Goal: Book appointment/travel/reservation

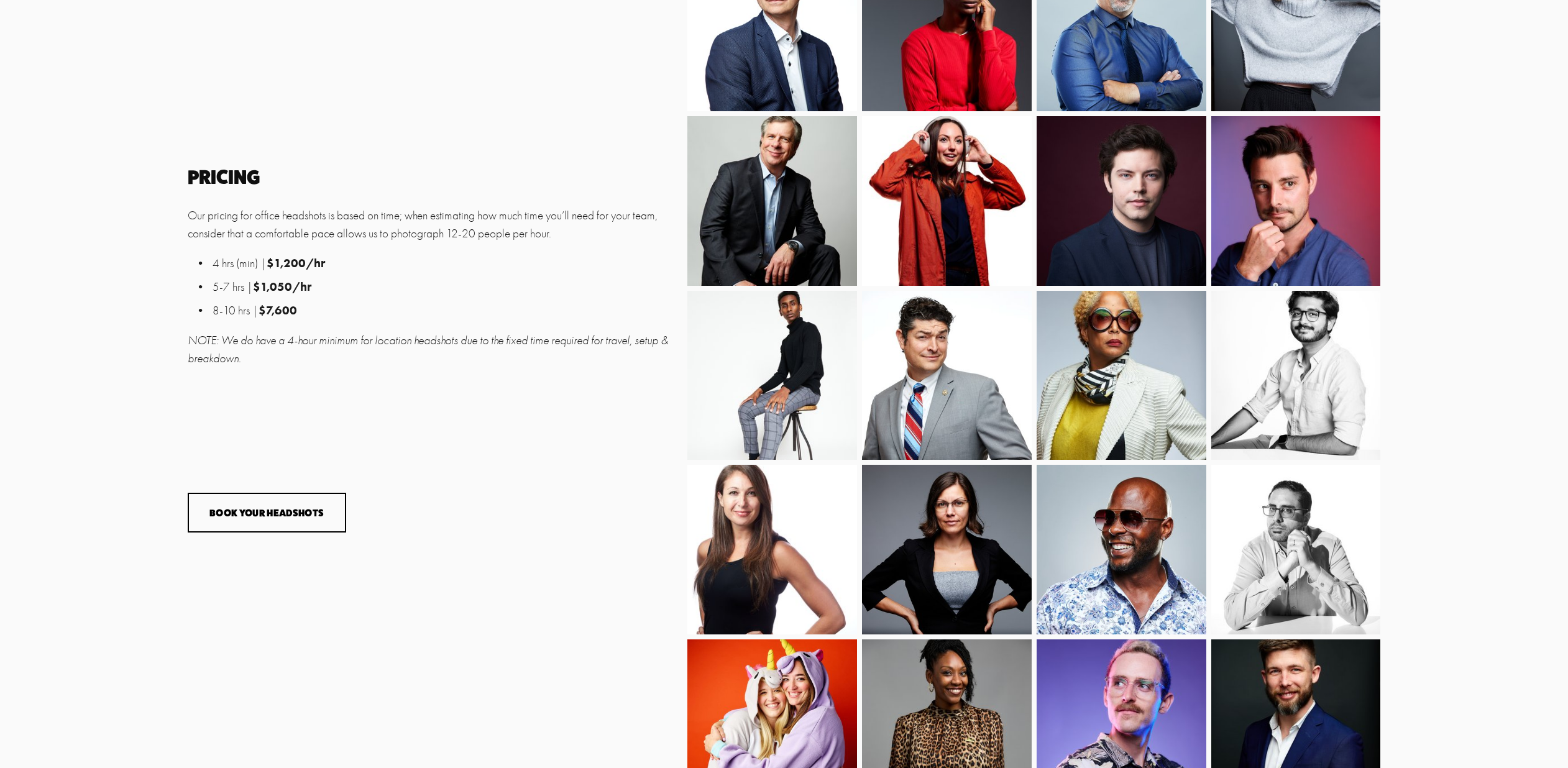
scroll to position [892, 0]
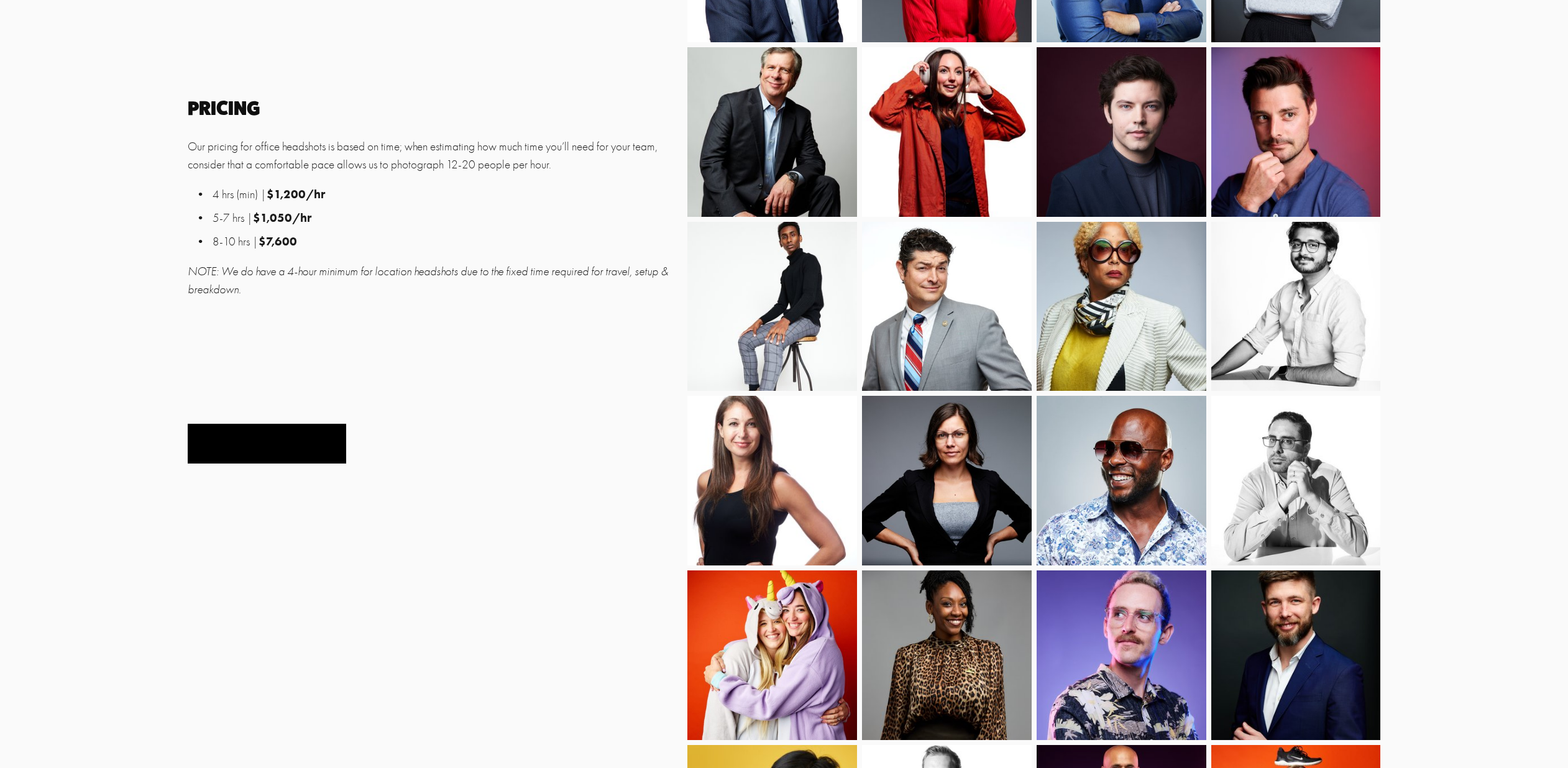
click at [312, 447] on button "Book Your Headshots" at bounding box center [267, 443] width 158 height 40
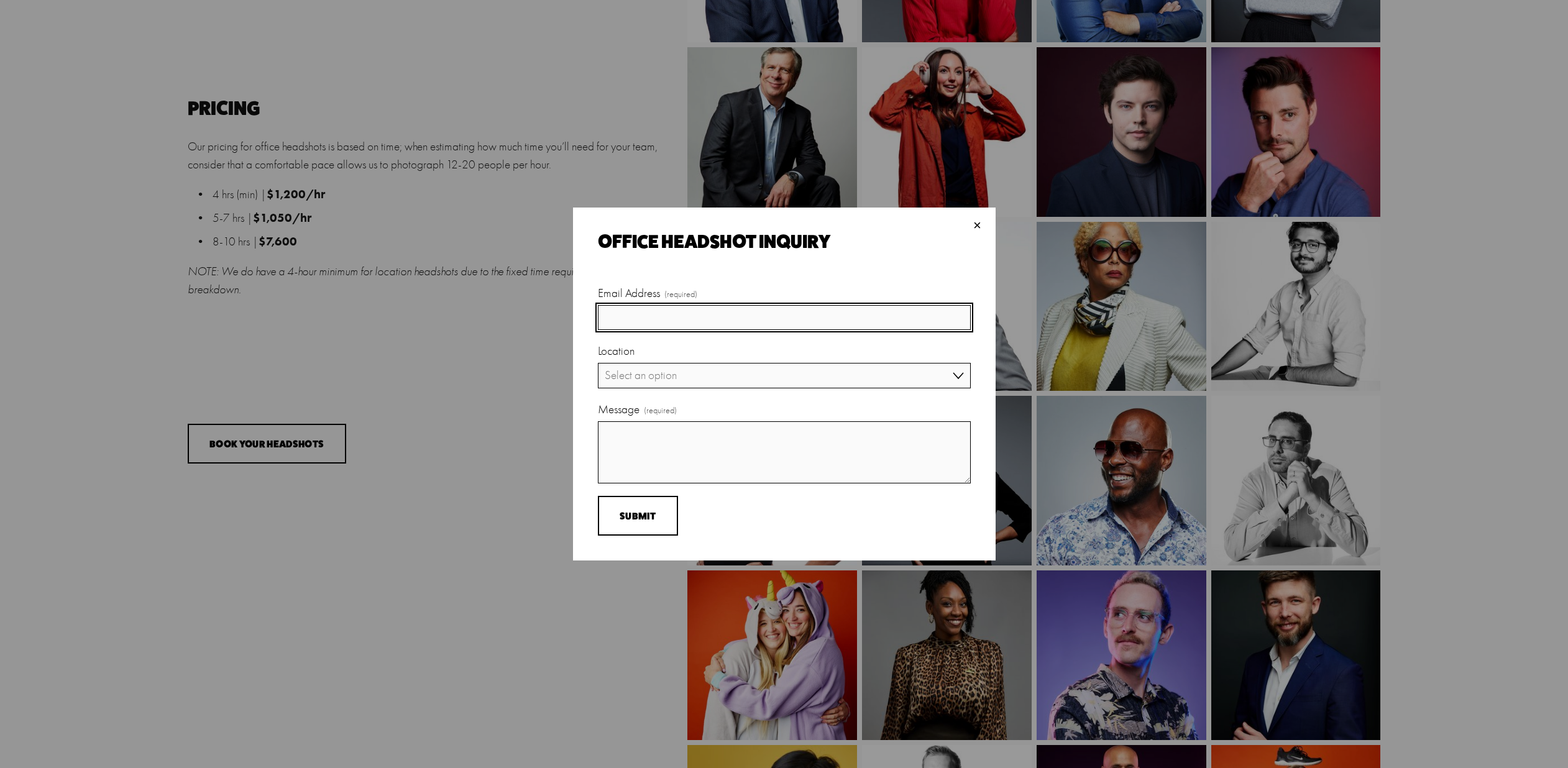
click at [852, 317] on input "Email Address (required)" at bounding box center [784, 318] width 373 height 25
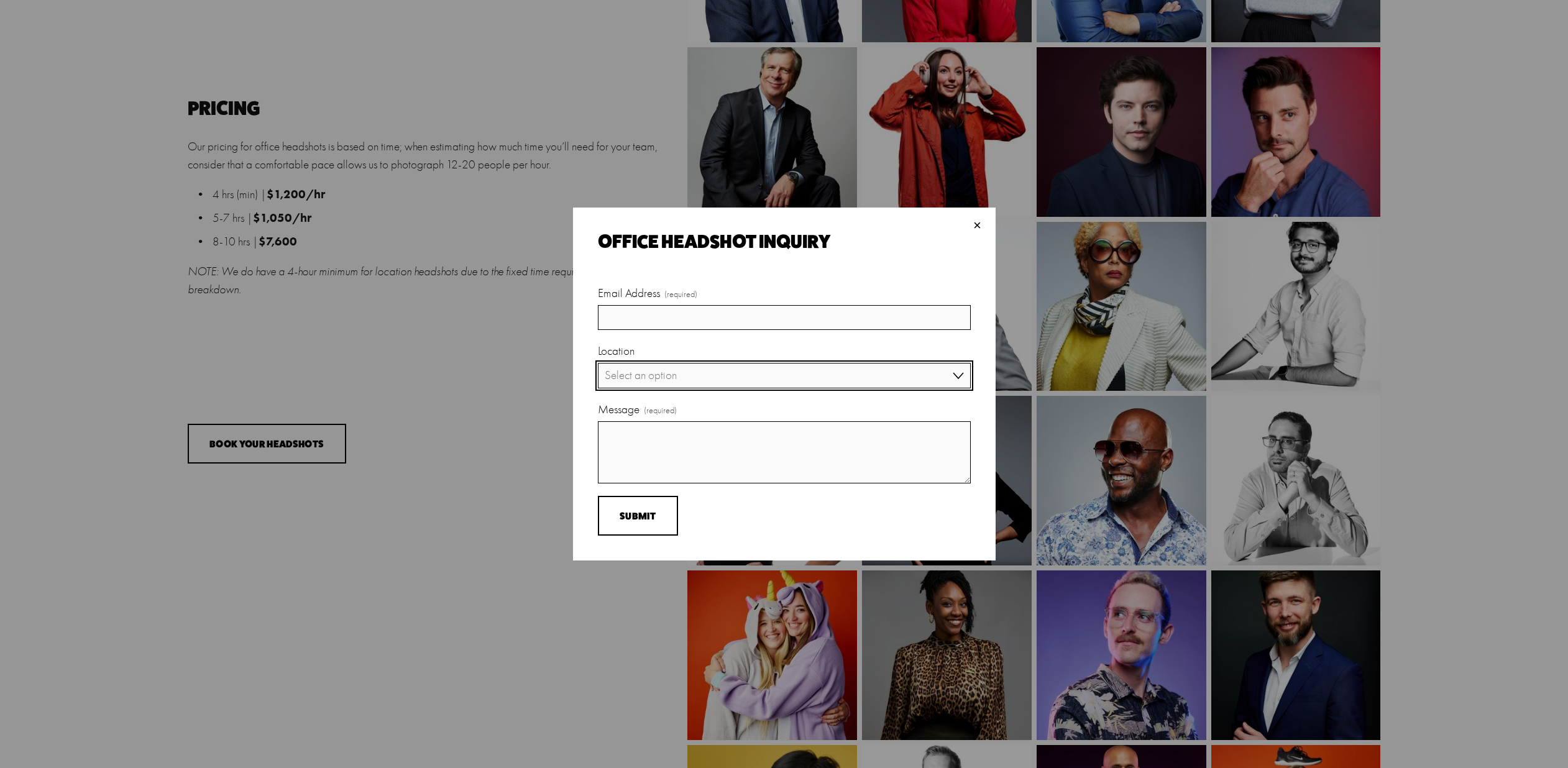
click at [943, 377] on select "Select an option SF Bay Area [GEOGRAPHIC_DATA]/[GEOGRAPHIC_DATA] [GEOGRAPHIC_DA…" at bounding box center [784, 375] width 373 height 25
select select "Other (Please Specify Below)"
click at [598, 363] on select "Select an option SF Bay Area [GEOGRAPHIC_DATA]/[GEOGRAPHIC_DATA] [GEOGRAPHIC_DA…" at bounding box center [784, 375] width 373 height 25
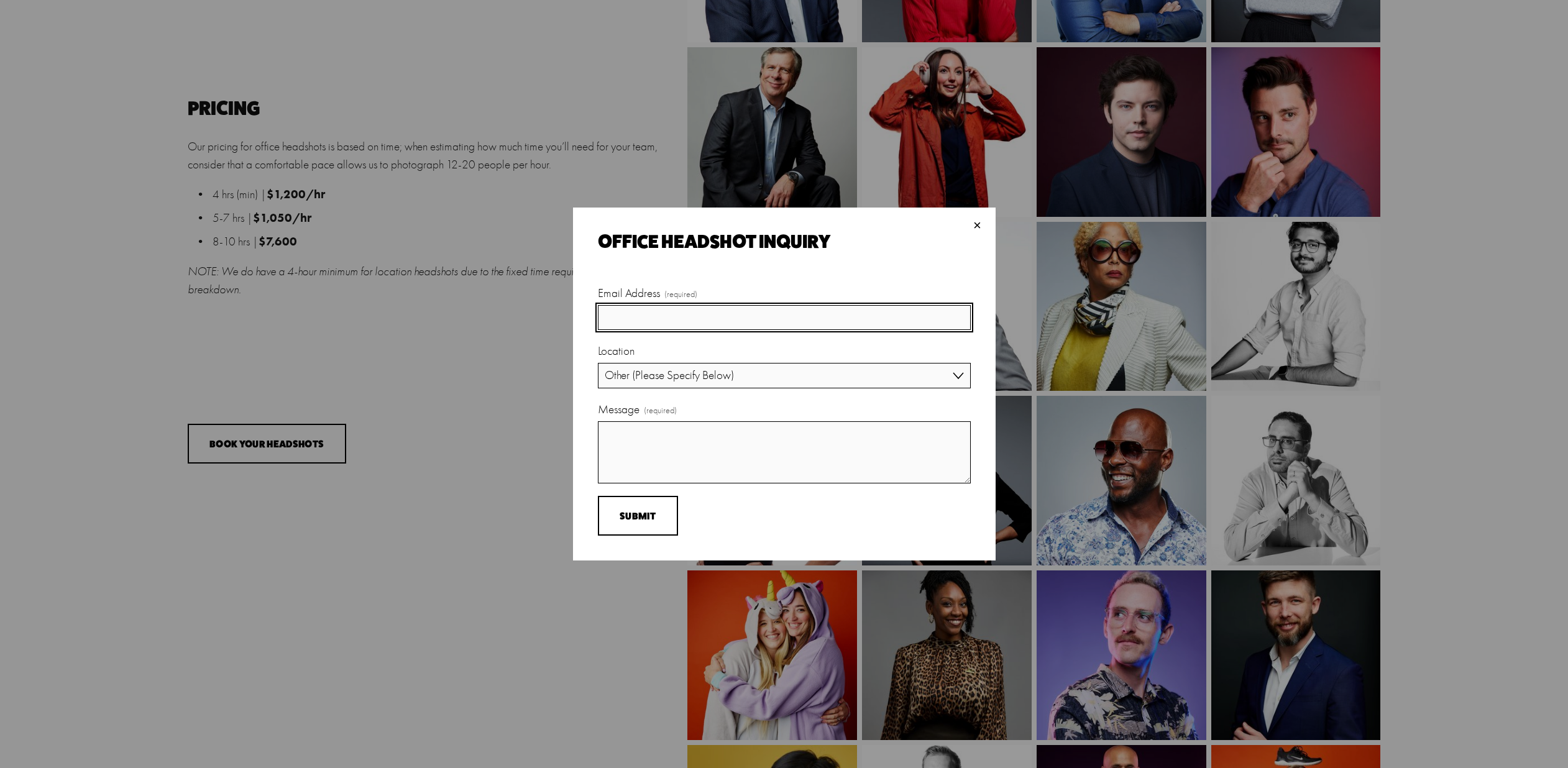
click at [675, 309] on input "Email Address (required)" at bounding box center [784, 318] width 373 height 25
type input "[EMAIL_ADDRESS][DOMAIN_NAME]"
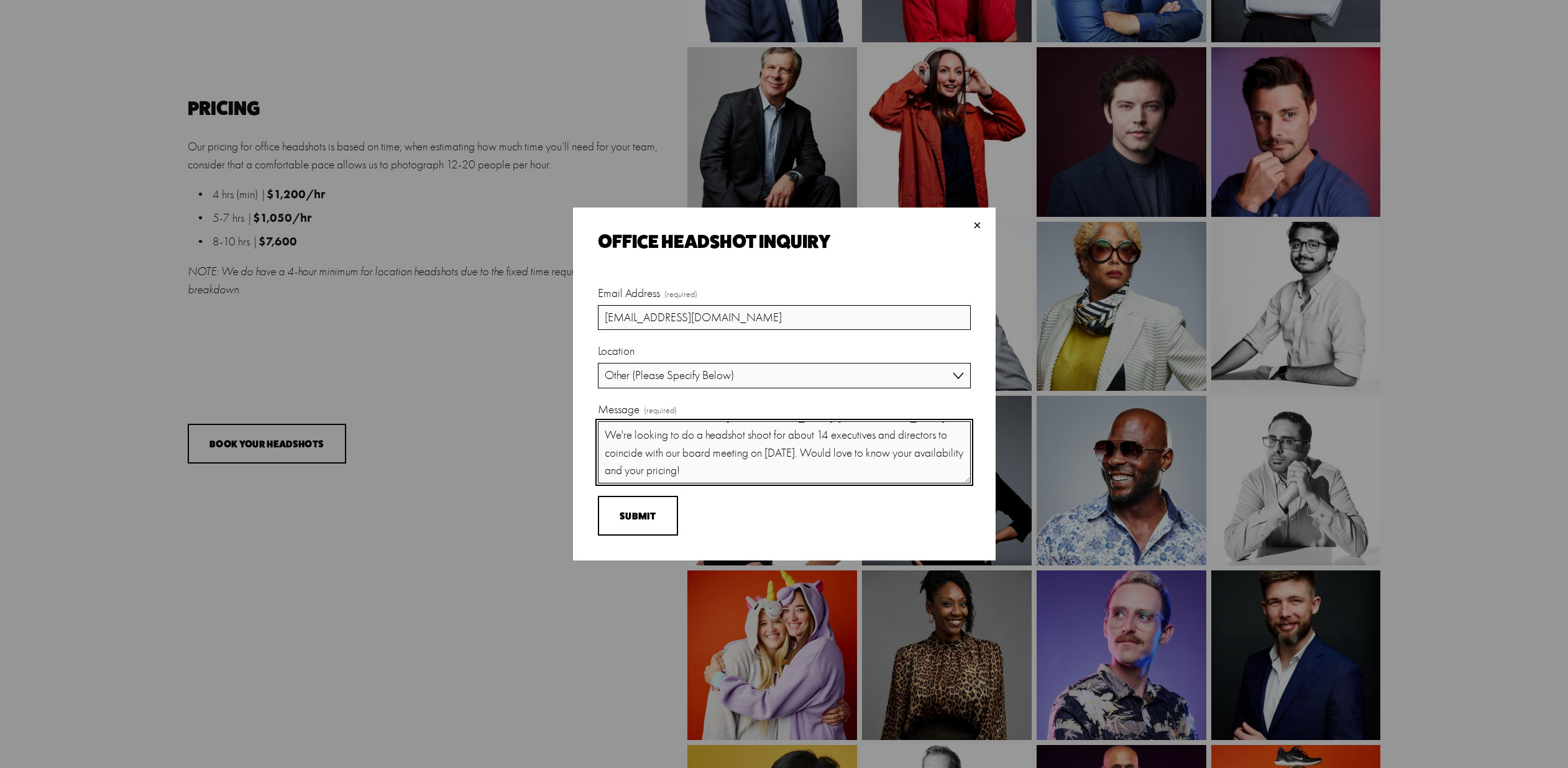
scroll to position [102, 0]
type textarea "Hello, Reaching out from the CoStar Group marketing team. We love the work you …"
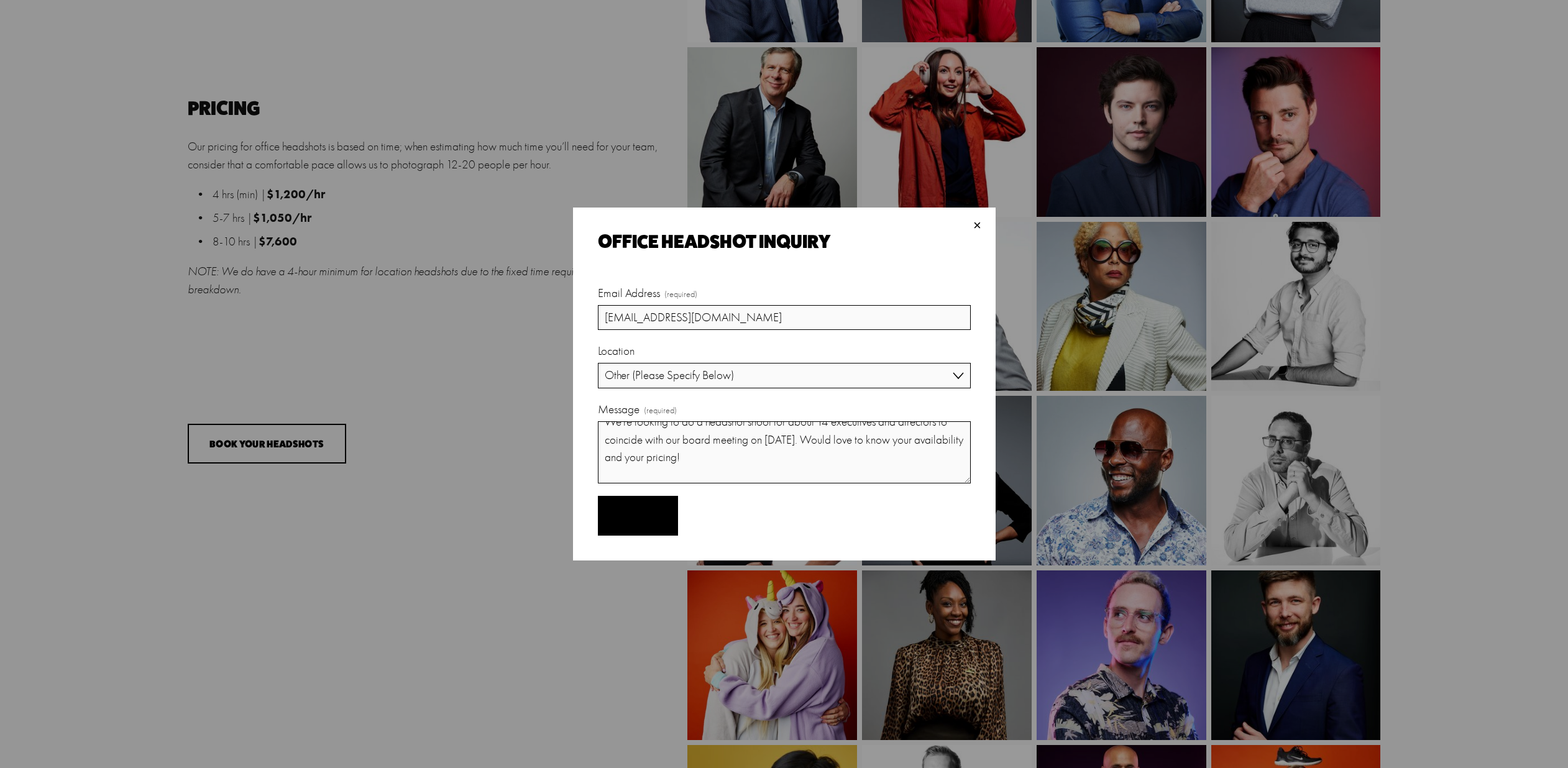
click at [653, 504] on button "Submit Submit" at bounding box center [638, 516] width 80 height 40
